Goal: Check status: Check status

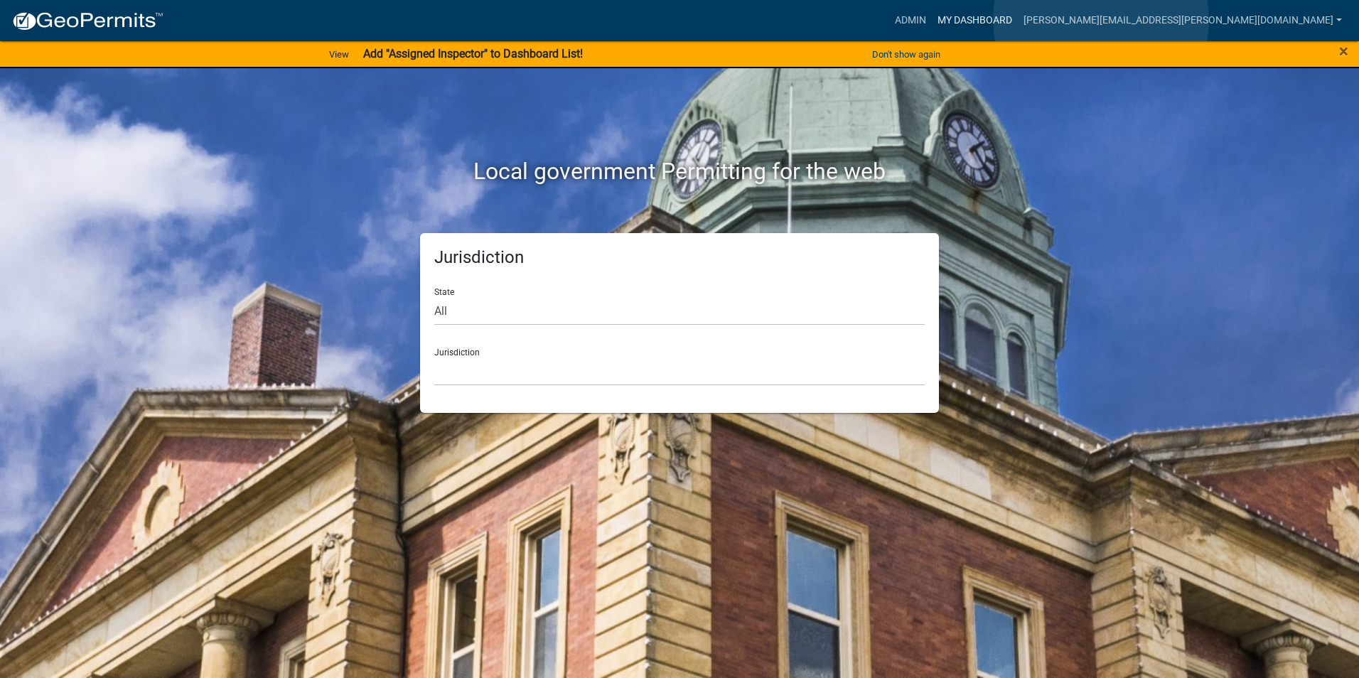
click at [1018, 20] on link "My Dashboard" at bounding box center [975, 20] width 86 height 27
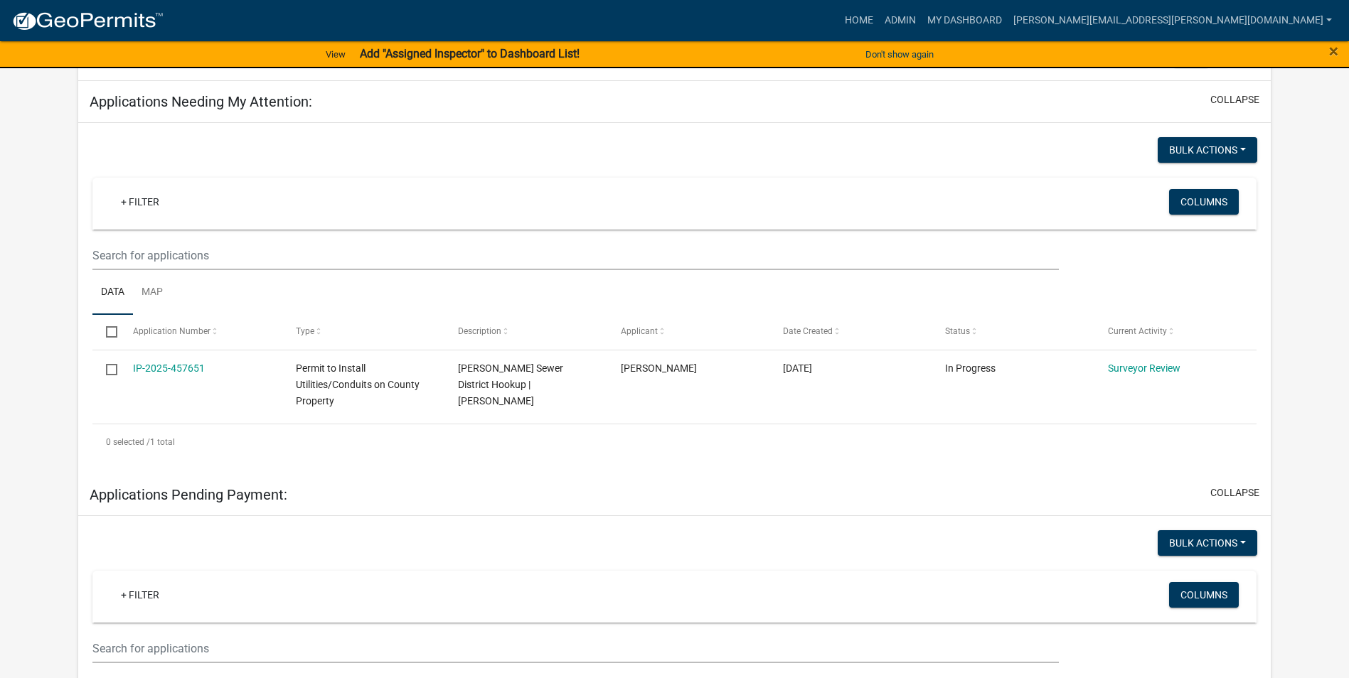
scroll to position [126, 0]
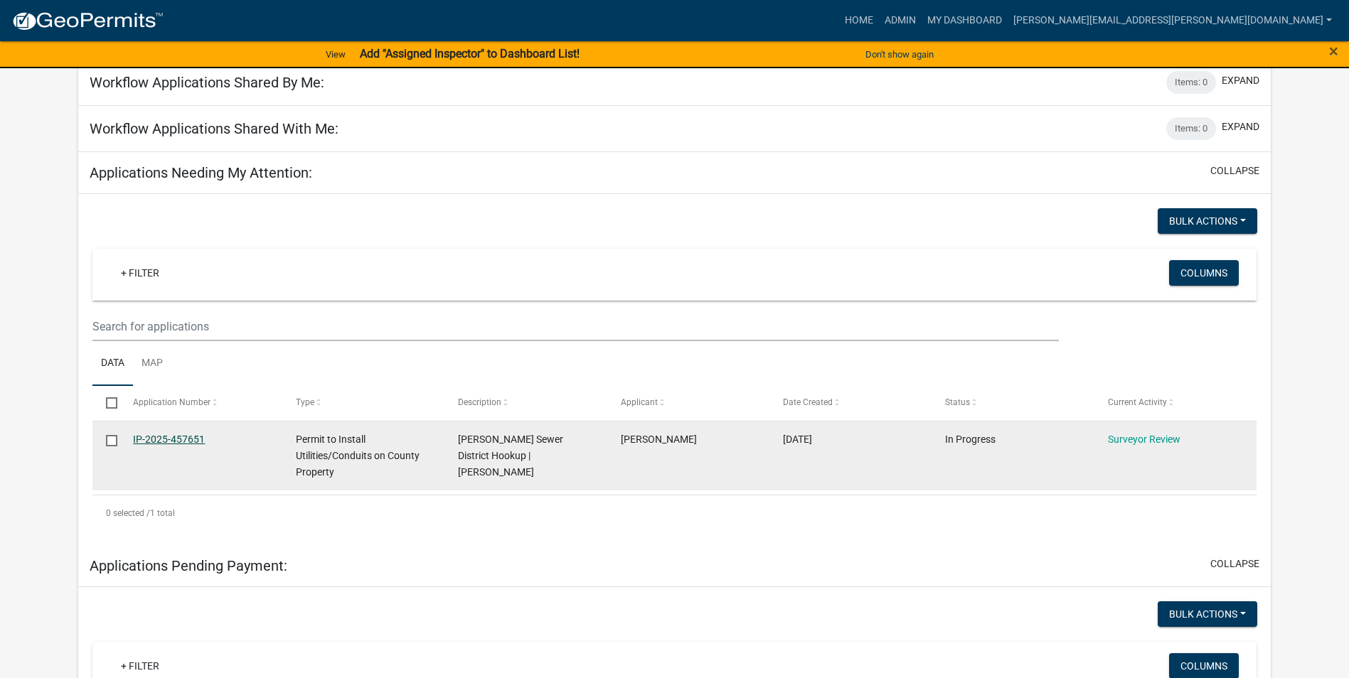
click at [156, 436] on link "IP-2025-457651" at bounding box center [169, 439] width 72 height 11
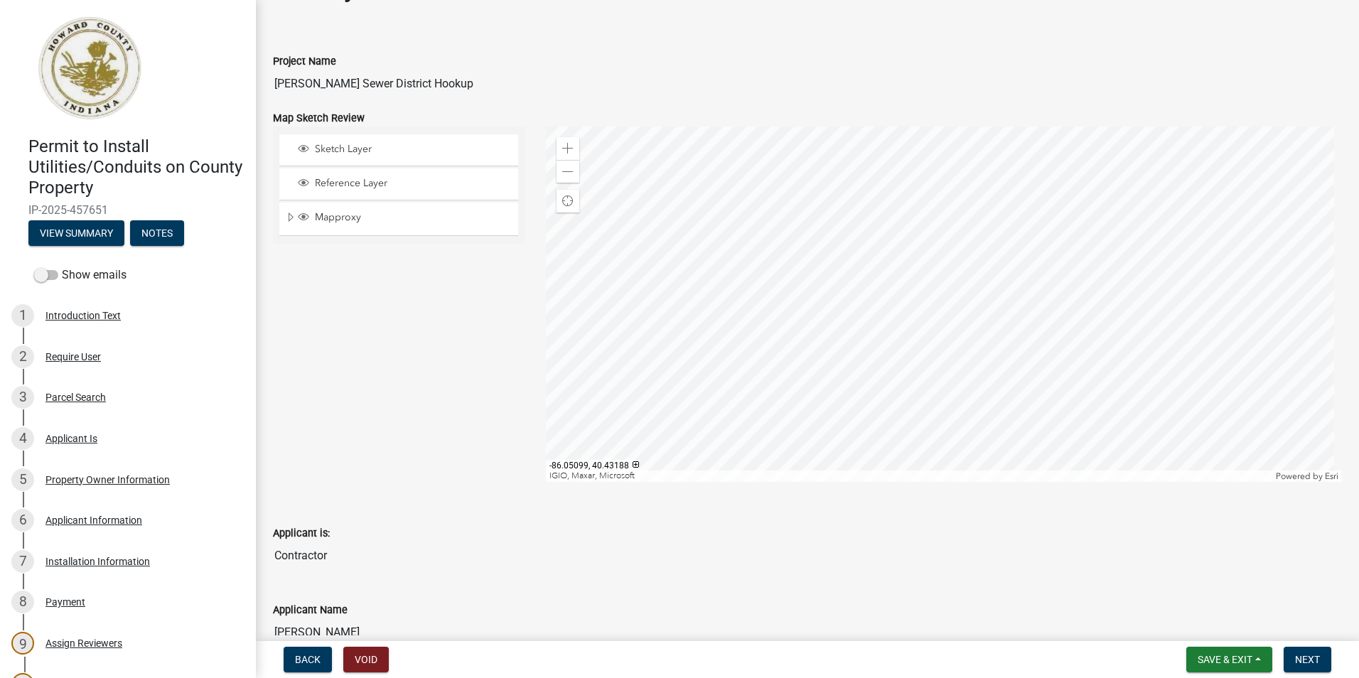
scroll to position [71, 0]
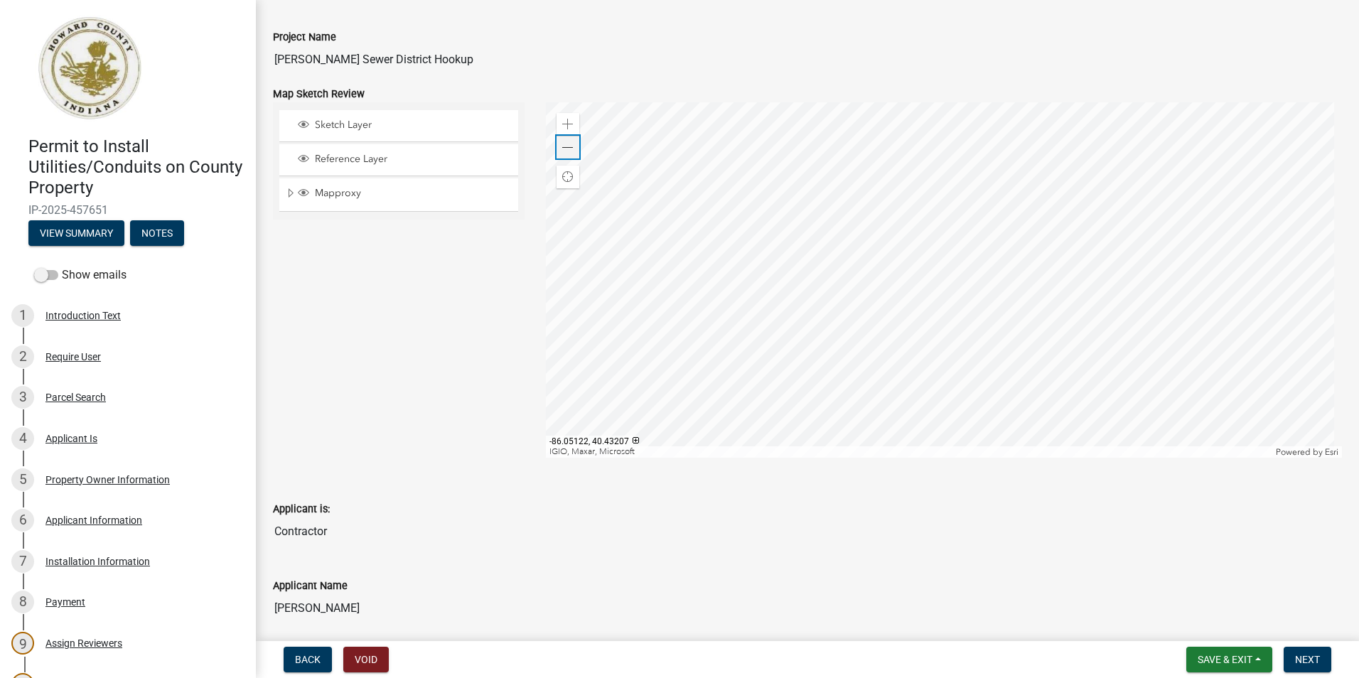
click at [564, 147] on span at bounding box center [567, 147] width 11 height 11
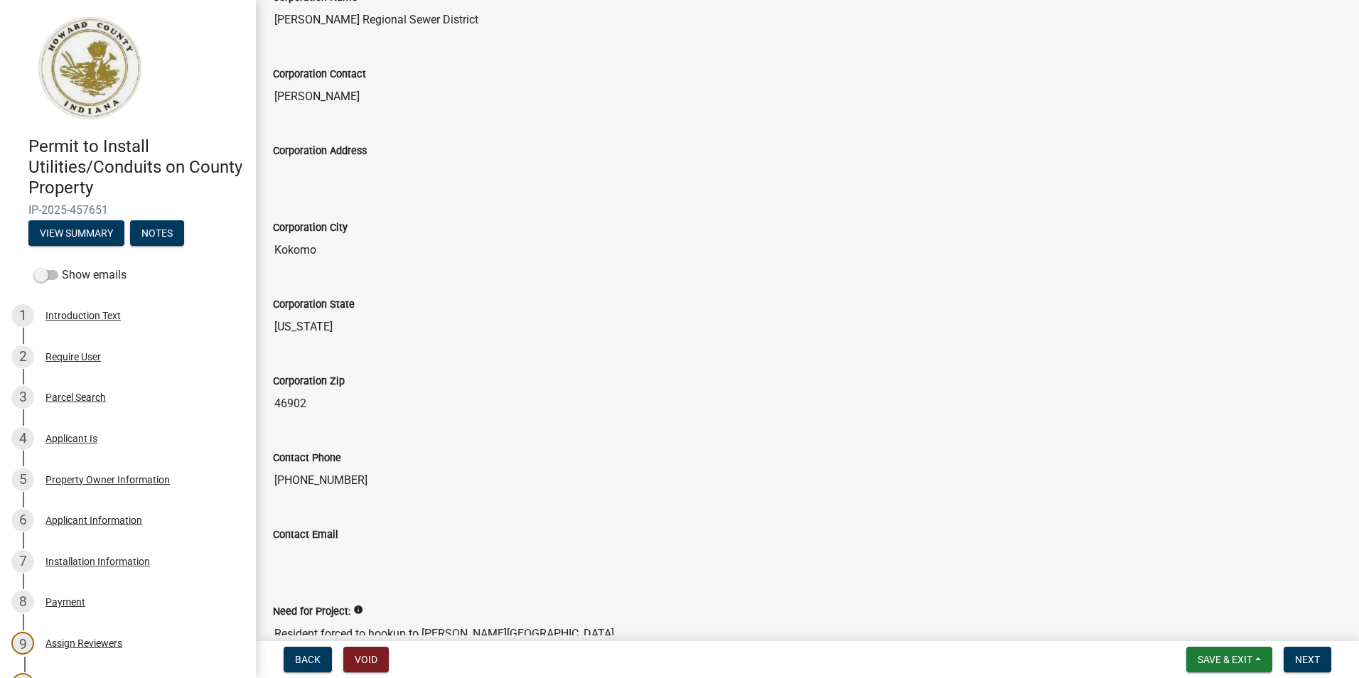
scroll to position [1422, 0]
